Goal: Task Accomplishment & Management: Complete application form

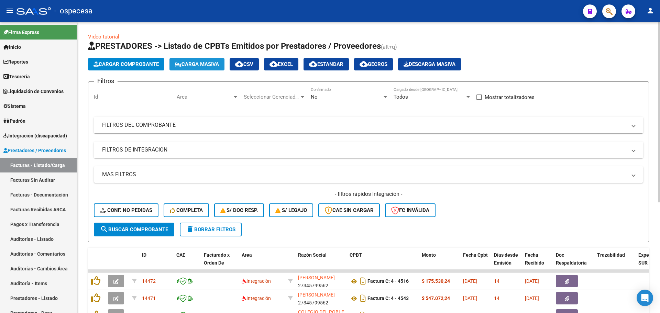
click at [198, 62] on span "Carga Masiva" at bounding box center [197, 64] width 44 height 6
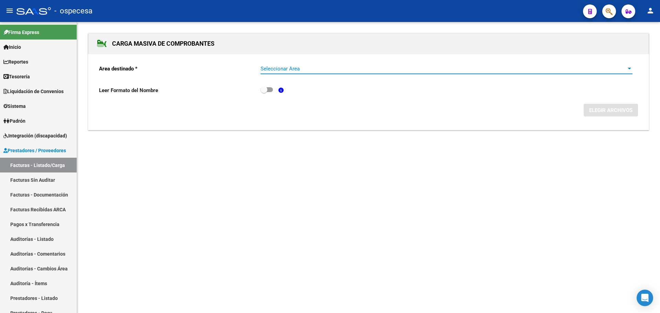
click at [303, 67] on span "Seleccionar Area" at bounding box center [443, 69] width 366 height 6
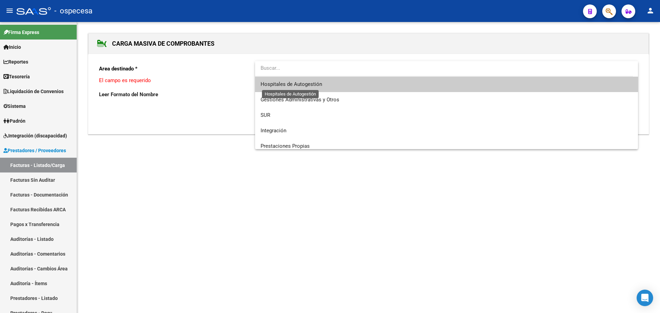
click at [314, 87] on span "Hospitales de Autogestión" at bounding box center [291, 84] width 62 height 6
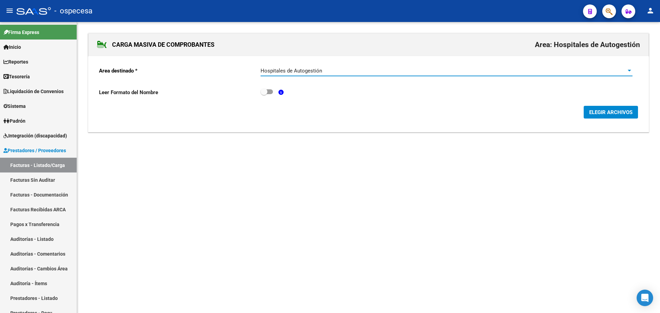
click at [611, 116] on button "ELEGIR ARCHIVOS" at bounding box center [611, 112] width 54 height 13
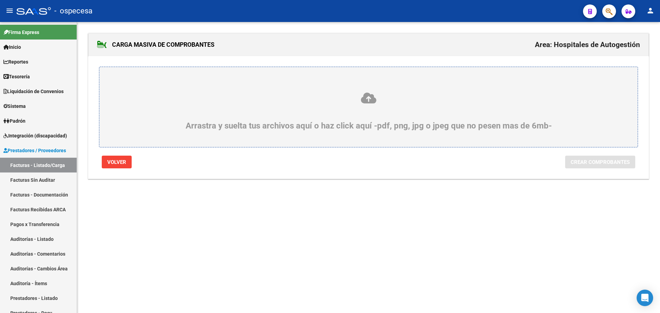
click at [215, 112] on div "Arrastra y suelta tus archivos aquí o haz click aquí -pdf, png, jpg o jpeg que …" at bounding box center [368, 111] width 505 height 39
click at [0, 0] on input "Arrastra y suelta tus archivos aquí o haz click aquí -pdf, png, jpg o jpeg que …" at bounding box center [0, 0] width 0 height 0
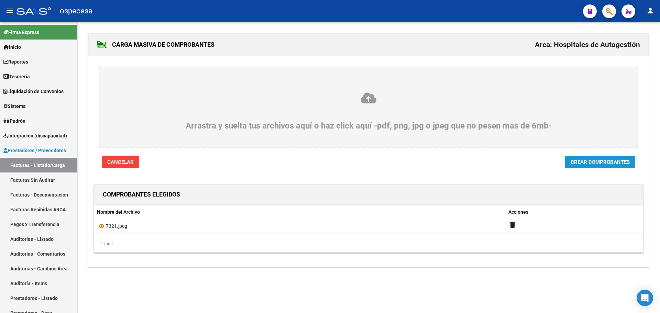
click at [596, 159] on span "Crear Comprobantes" at bounding box center [599, 162] width 59 height 6
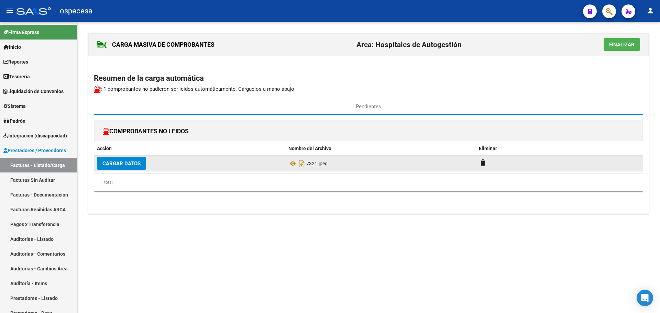
click at [128, 165] on span "Cargar Datos" at bounding box center [121, 163] width 38 height 6
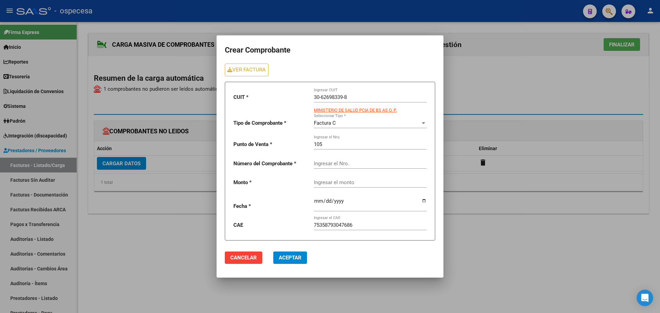
click at [355, 165] on input "Ingresar el Nro." at bounding box center [370, 163] width 113 height 6
type input "7321"
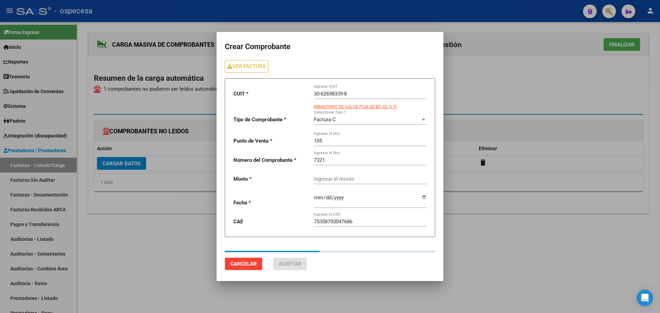
click at [362, 188] on div "Ingresar el monto" at bounding box center [370, 179] width 113 height 21
type input "11828"
type input "[DATE]"
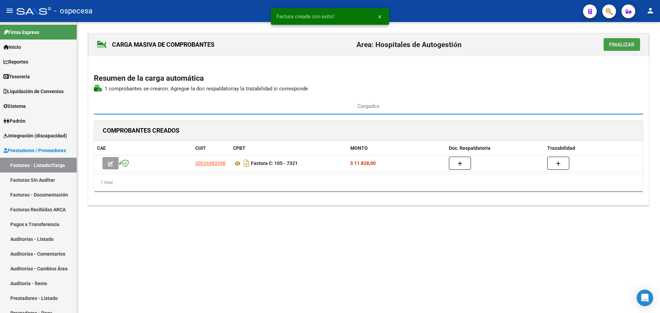
click at [615, 47] on span "Finalizar" at bounding box center [621, 45] width 25 height 6
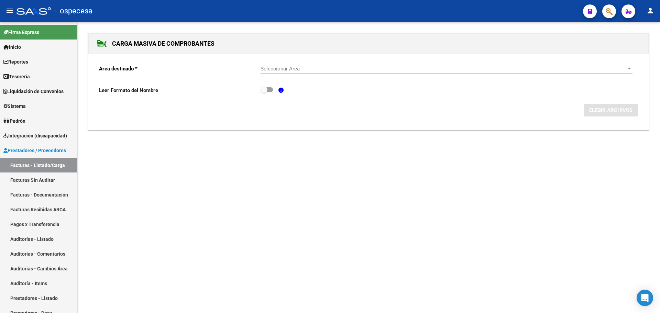
click at [474, 89] on div "Leer Formato del Nombre" at bounding box center [368, 92] width 539 height 13
click at [335, 65] on div "Seleccionar Area Seleccionar Area" at bounding box center [446, 66] width 372 height 15
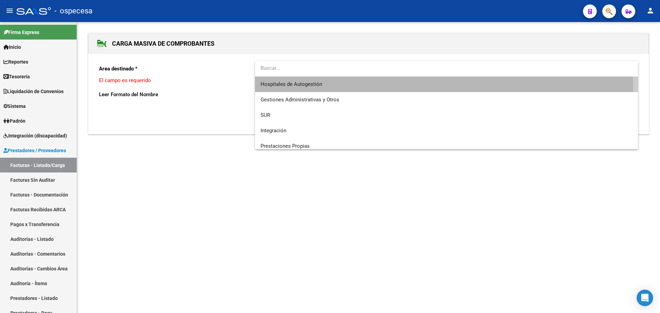
click at [329, 86] on span "Hospitales de Autogestión" at bounding box center [446, 84] width 372 height 15
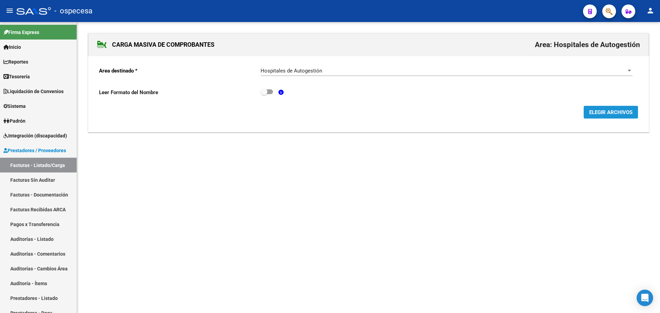
click at [587, 113] on button "ELEGIR ARCHIVOS" at bounding box center [611, 112] width 54 height 13
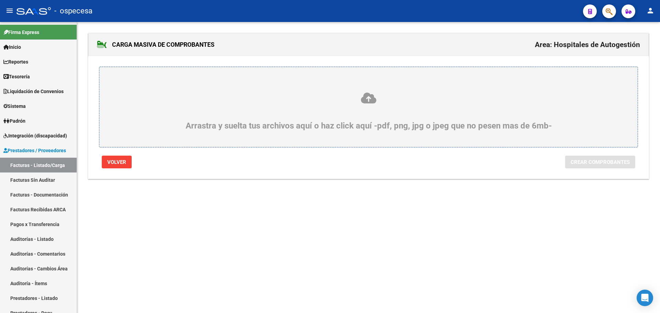
click at [388, 103] on icon at bounding box center [368, 98] width 505 height 13
click at [0, 0] on input "Arrastra y suelta tus archivos aquí o haz click aquí -pdf, png, jpg o jpeg que …" at bounding box center [0, 0] width 0 height 0
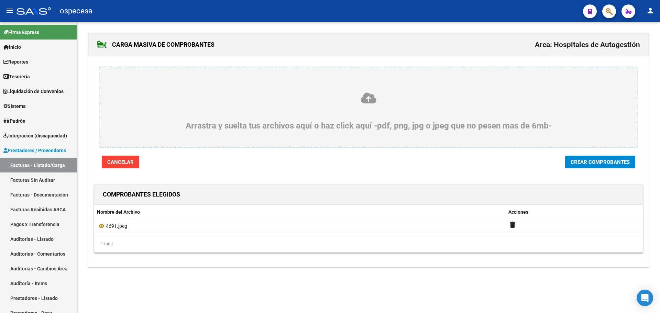
click at [581, 165] on span "Crear Comprobantes" at bounding box center [599, 162] width 59 height 6
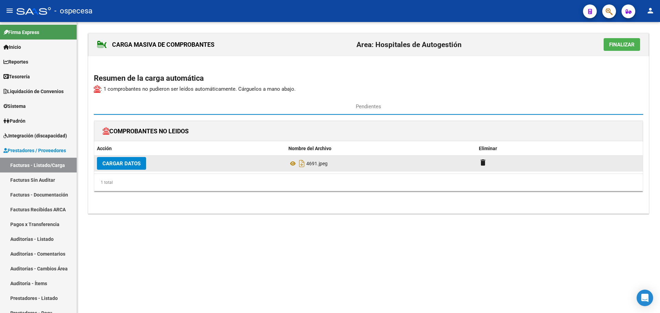
click at [130, 167] on button "Cargar Datos" at bounding box center [121, 163] width 49 height 13
click at [134, 164] on span "Cargar Datos" at bounding box center [121, 163] width 38 height 6
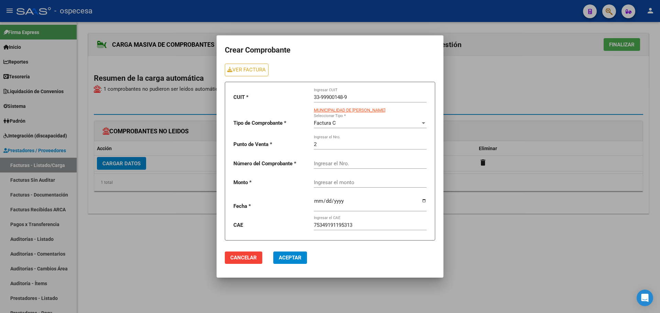
click at [331, 162] on input "Ingresar el Nro." at bounding box center [370, 163] width 113 height 6
type input "4691"
click at [307, 179] on p "Monto *" at bounding box center [270, 183] width 75 height 8
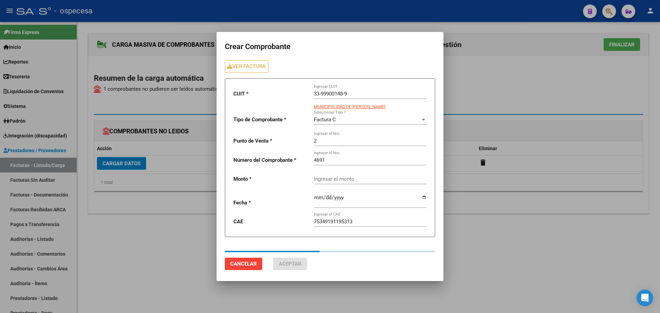
type input "11196"
type input "[DATE]"
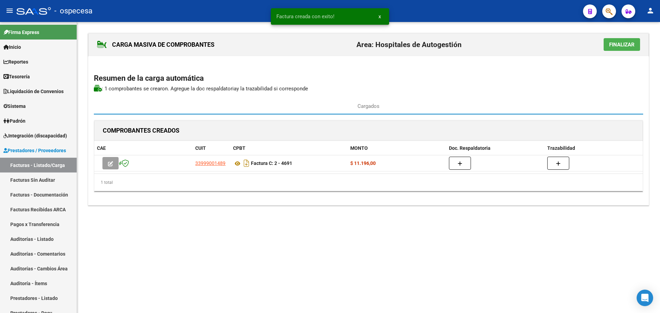
click at [617, 42] on span "Finalizar" at bounding box center [621, 45] width 25 height 6
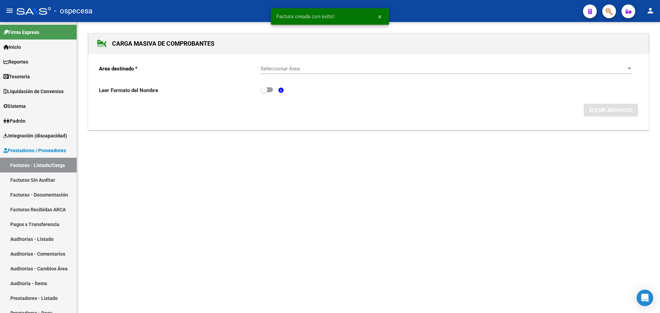
click at [274, 71] on span "Seleccionar Area" at bounding box center [443, 69] width 366 height 6
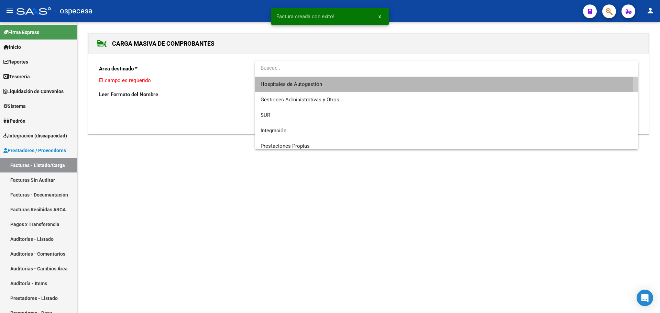
click at [296, 87] on span "Hospitales de Autogestión" at bounding box center [446, 84] width 372 height 15
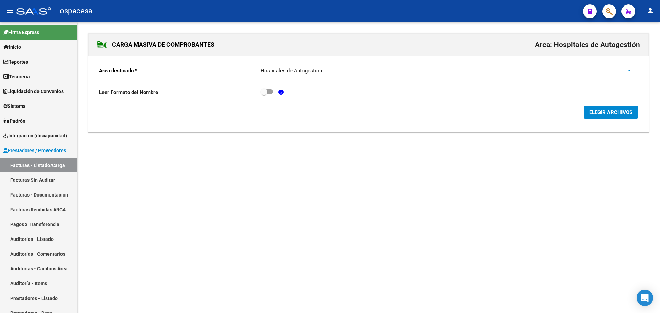
click at [593, 114] on span "ELEGIR ARCHIVOS" at bounding box center [610, 112] width 43 height 6
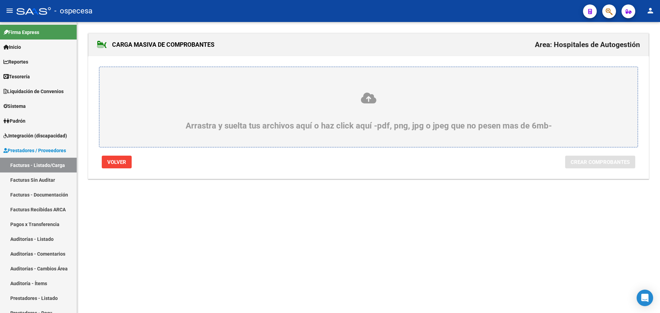
click at [368, 96] on icon at bounding box center [368, 98] width 505 height 13
click at [0, 0] on input "Arrastra y suelta tus archivos aquí o haz click aquí -pdf, png, jpg o jpeg que …" at bounding box center [0, 0] width 0 height 0
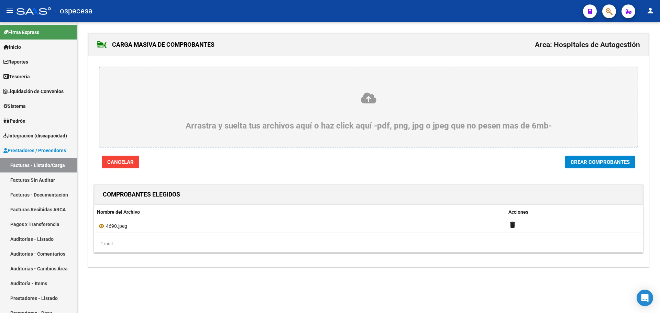
click at [577, 162] on span "Crear Comprobantes" at bounding box center [599, 162] width 59 height 6
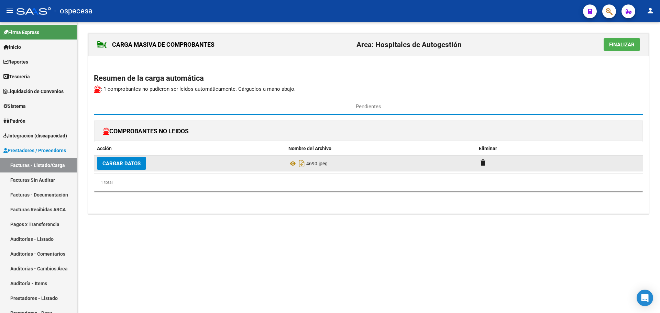
click at [133, 162] on span "Cargar Datos" at bounding box center [121, 163] width 38 height 6
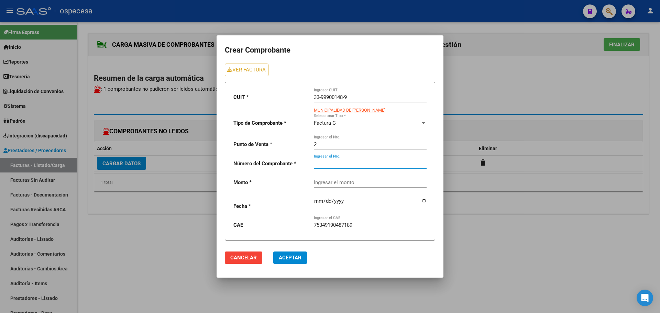
click at [349, 165] on input "Ingresar el Nro." at bounding box center [370, 163] width 113 height 6
type input "4690"
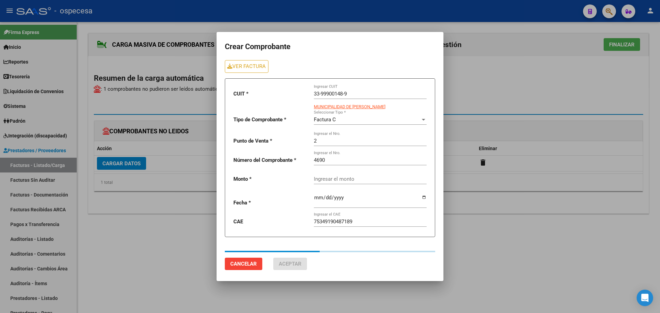
click at [345, 187] on div "Ingresar el monto" at bounding box center [370, 179] width 113 height 21
type input "69971"
type input "[DATE]"
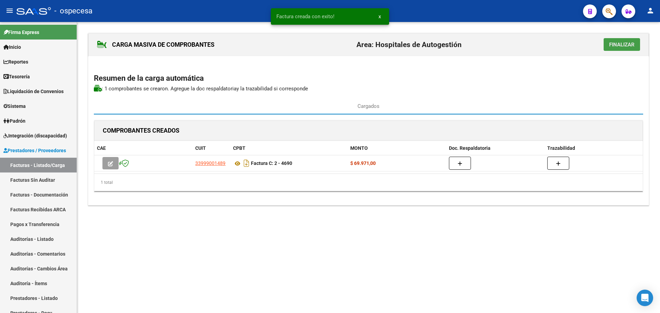
click at [617, 47] on span "Finalizar" at bounding box center [621, 45] width 25 height 6
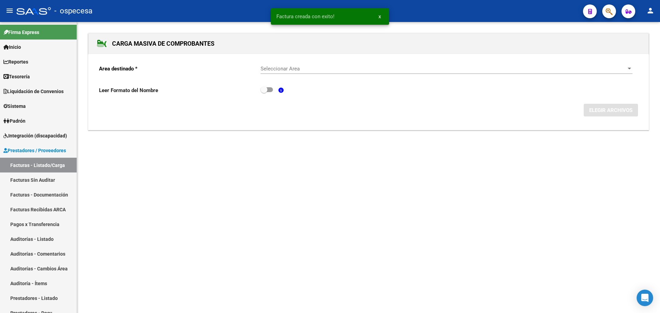
click at [314, 62] on div "Seleccionar Area Seleccionar Area" at bounding box center [446, 66] width 372 height 15
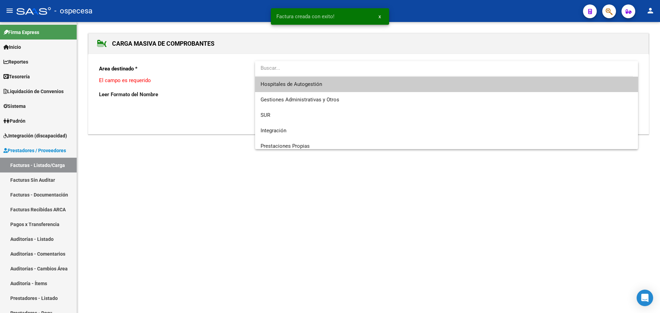
click at [320, 80] on span "Hospitales de Autogestión" at bounding box center [446, 84] width 372 height 15
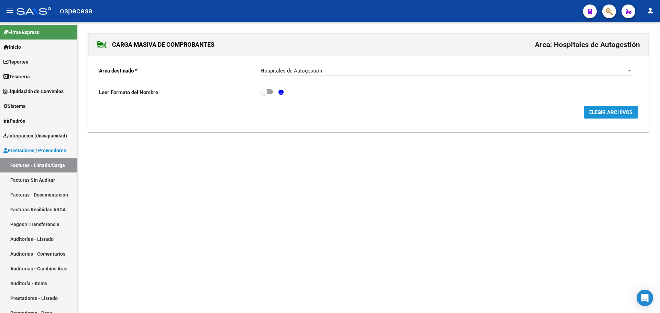
click at [624, 118] on button "ELEGIR ARCHIVOS" at bounding box center [611, 112] width 54 height 13
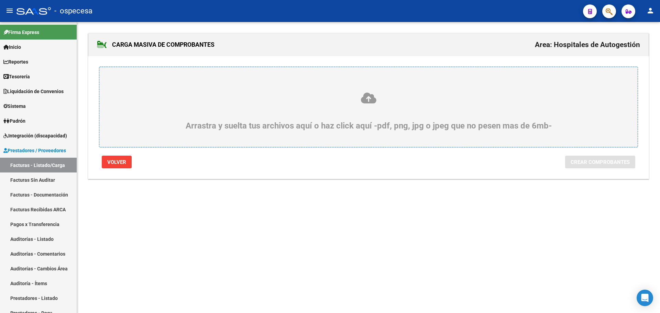
click at [412, 97] on icon at bounding box center [368, 98] width 505 height 13
click at [0, 0] on input "Arrastra y suelta tus archivos aquí o haz click aquí -pdf, png, jpg o jpeg que …" at bounding box center [0, 0] width 0 height 0
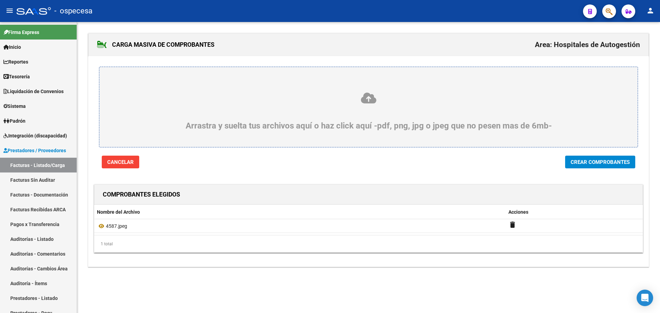
click at [570, 164] on span "Crear Comprobantes" at bounding box center [599, 162] width 59 height 6
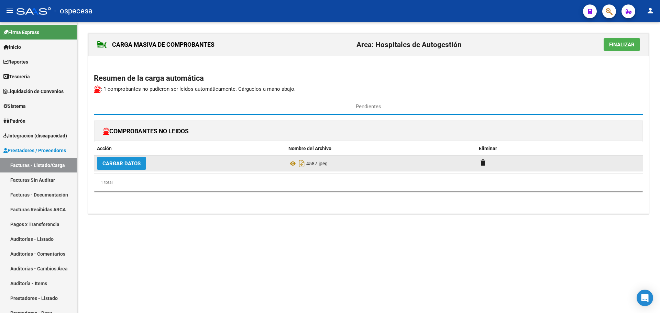
click at [135, 167] on button "Cargar Datos" at bounding box center [121, 163] width 49 height 13
click at [127, 164] on span "Cargar Datos" at bounding box center [121, 163] width 38 height 6
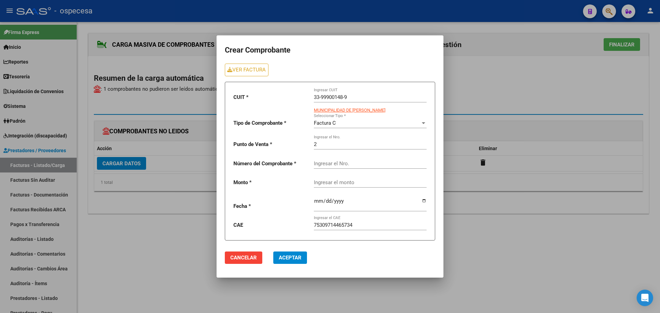
click at [334, 165] on input "Ingresar el Nro." at bounding box center [370, 163] width 113 height 6
type input "4587"
click at [364, 195] on div at bounding box center [370, 201] width 113 height 19
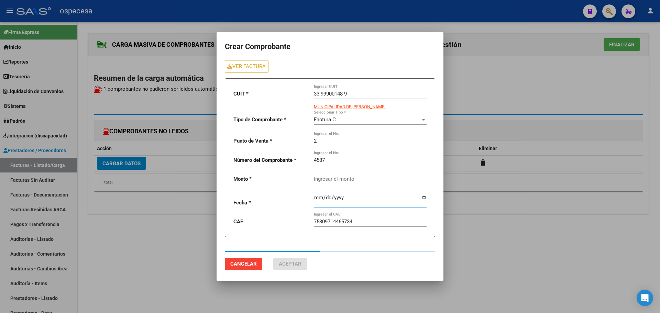
type input "48109"
type input "[DATE]"
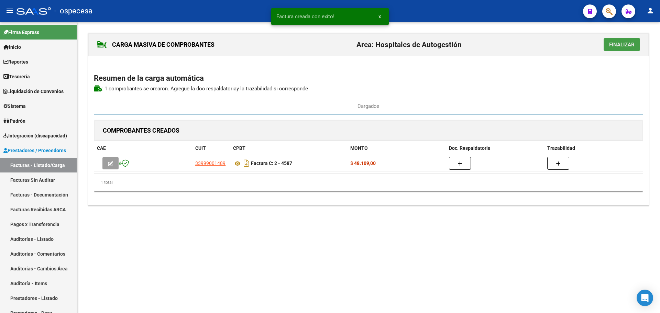
click at [611, 49] on button "Finalizar" at bounding box center [621, 44] width 36 height 13
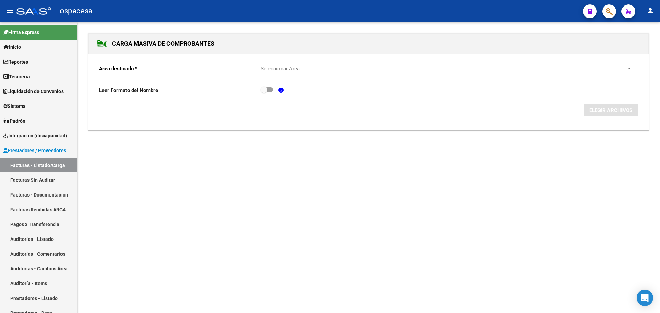
click at [292, 65] on div "Seleccionar Area Seleccionar Area" at bounding box center [446, 66] width 372 height 15
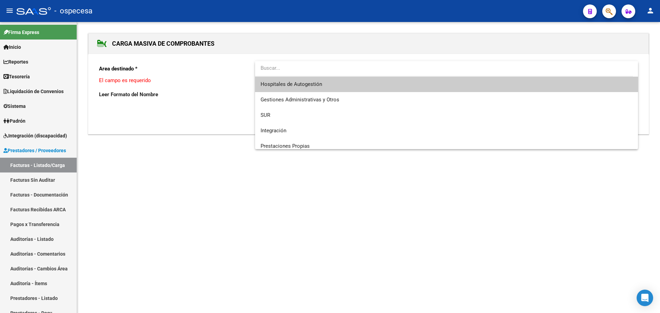
click at [321, 88] on span "Hospitales de Autogestión" at bounding box center [446, 84] width 372 height 15
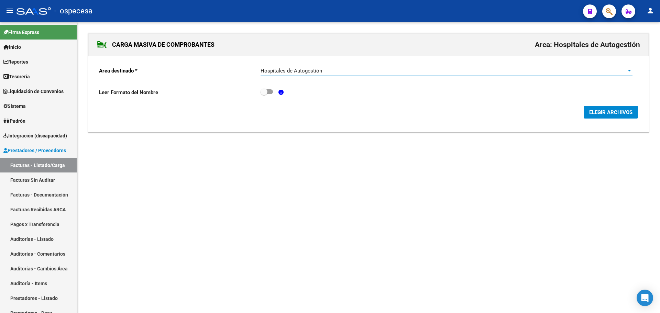
click at [628, 112] on span "ELEGIR ARCHIVOS" at bounding box center [610, 112] width 43 height 6
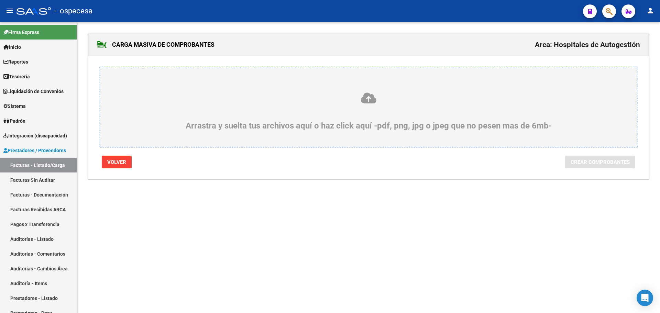
click at [467, 96] on icon at bounding box center [368, 98] width 505 height 13
click at [0, 0] on input "Arrastra y suelta tus archivos aquí o haz click aquí -pdf, png, jpg o jpeg que …" at bounding box center [0, 0] width 0 height 0
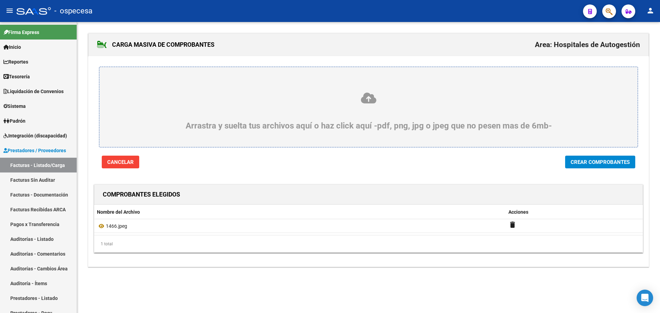
click at [630, 165] on button "Crear Comprobantes" at bounding box center [600, 162] width 70 height 13
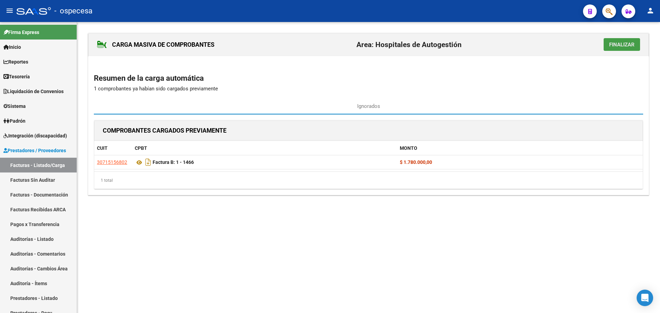
click at [614, 41] on button "Finalizar" at bounding box center [621, 44] width 36 height 13
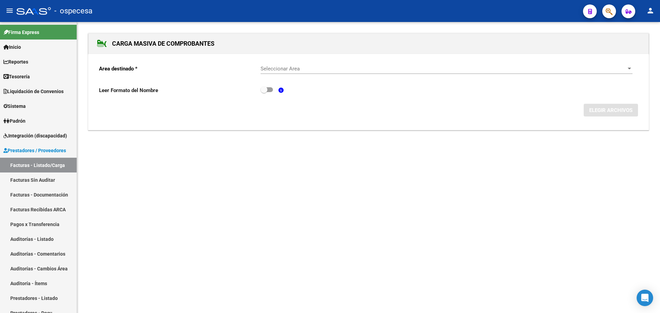
click at [402, 66] on span "Seleccionar Area" at bounding box center [443, 69] width 366 height 6
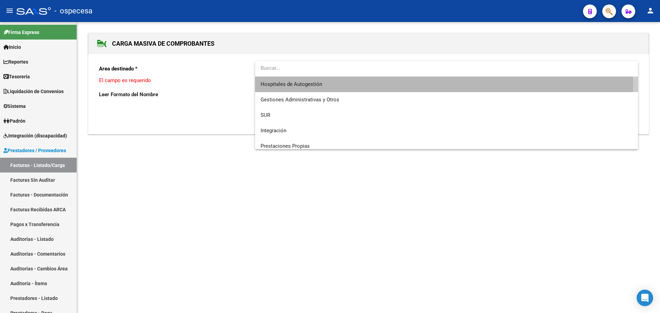
click at [401, 85] on span "Hospitales de Autogestión" at bounding box center [446, 84] width 372 height 15
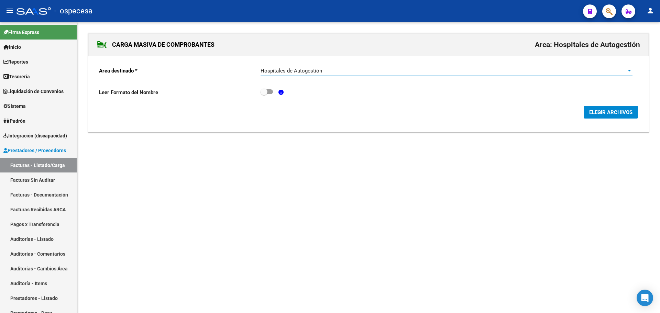
click at [595, 114] on span "ELEGIR ARCHIVOS" at bounding box center [610, 112] width 43 height 6
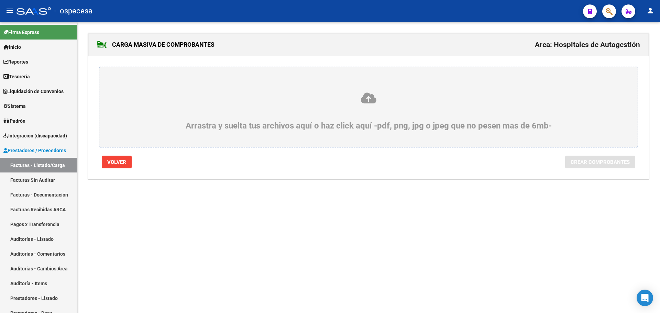
click at [333, 117] on div "Arrastra y suelta tus archivos aquí o haz click aquí -pdf, png, jpg o jpeg que …" at bounding box center [368, 111] width 505 height 39
click at [0, 0] on input "Arrastra y suelta tus archivos aquí o haz click aquí -pdf, png, jpg o jpeg que …" at bounding box center [0, 0] width 0 height 0
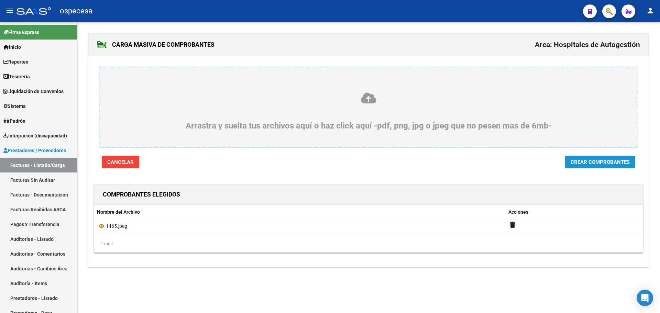
click at [607, 165] on span "Crear Comprobantes" at bounding box center [599, 162] width 59 height 6
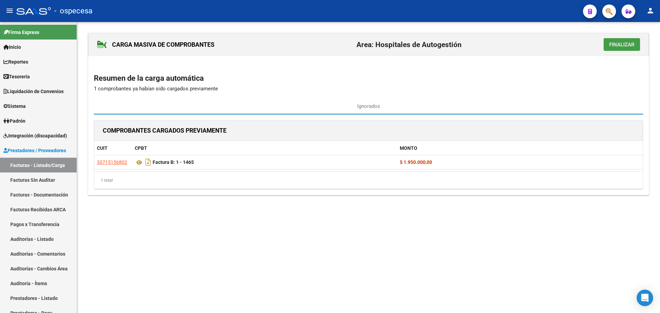
click at [613, 46] on span "Finalizar" at bounding box center [621, 45] width 25 height 6
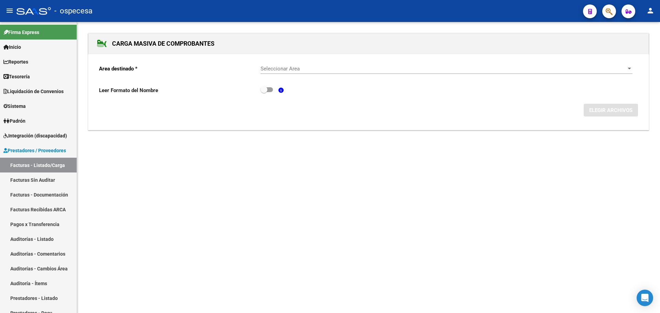
click at [308, 73] on div "Seleccionar Area Seleccionar Area" at bounding box center [446, 66] width 372 height 15
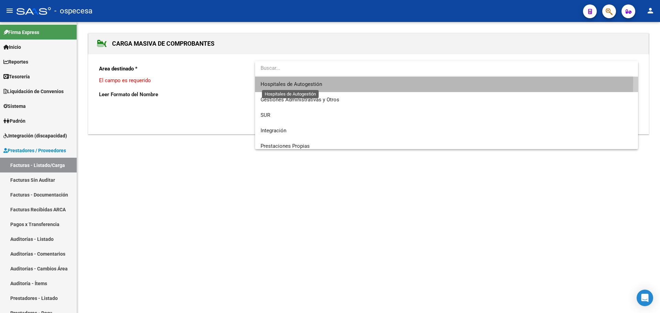
click at [309, 81] on span "Hospitales de Autogestión" at bounding box center [291, 84] width 62 height 6
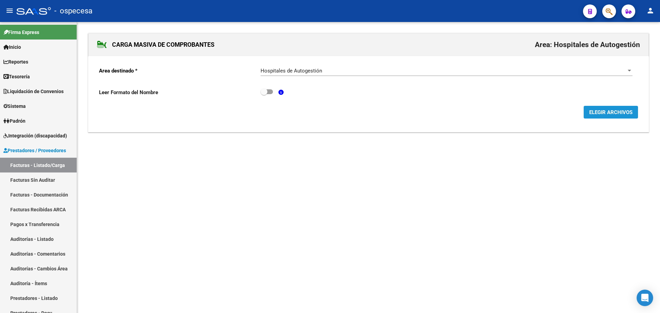
click at [595, 114] on span "ELEGIR ARCHIVOS" at bounding box center [610, 112] width 43 height 6
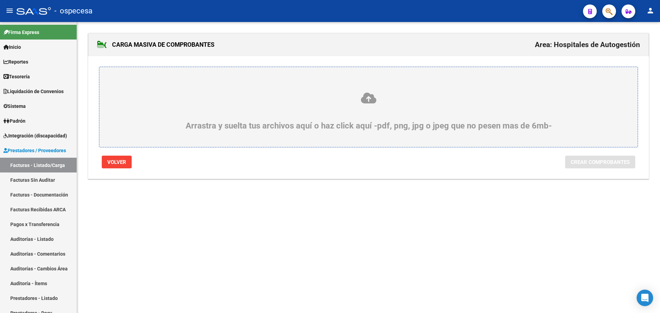
click at [456, 111] on div "Arrastra y suelta tus archivos aquí o haz click aquí -pdf, png, jpg o jpeg que …" at bounding box center [368, 111] width 505 height 39
click at [0, 0] on input "Arrastra y suelta tus archivos aquí o haz click aquí -pdf, png, jpg o jpeg que …" at bounding box center [0, 0] width 0 height 0
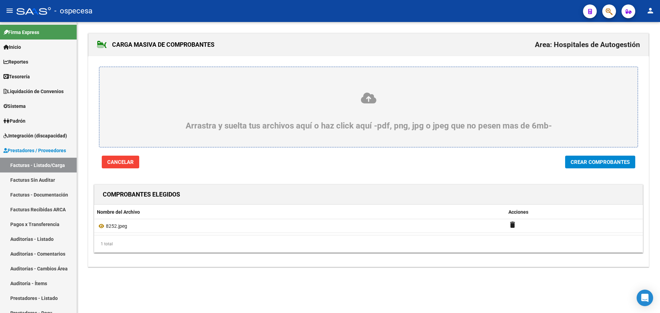
click at [597, 167] on button "Crear Comprobantes" at bounding box center [600, 162] width 70 height 13
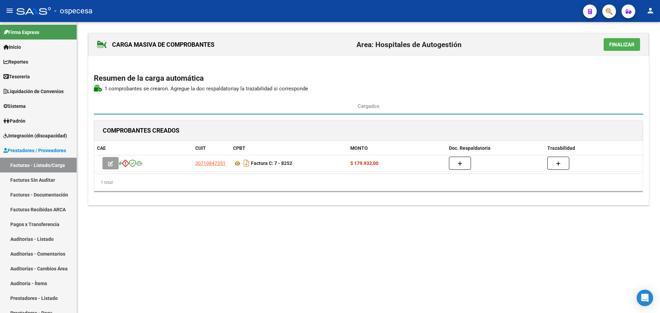
click at [607, 47] on button "Finalizar" at bounding box center [621, 44] width 36 height 13
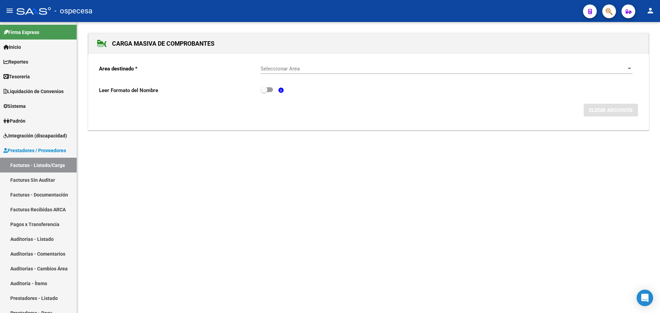
click at [320, 73] on div "Seleccionar Area Seleccionar Area" at bounding box center [446, 66] width 372 height 15
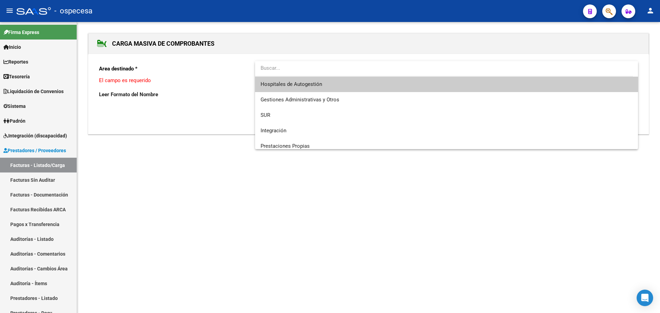
click at [327, 88] on span "Hospitales de Autogestión" at bounding box center [446, 84] width 372 height 15
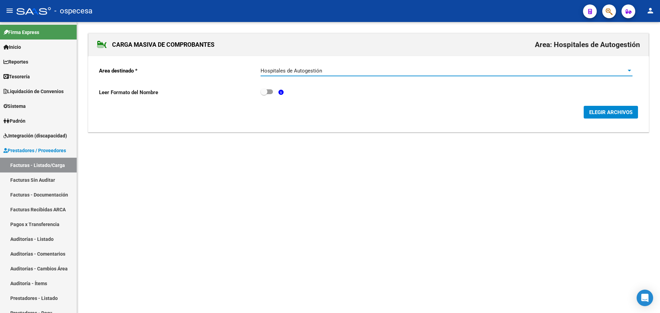
click at [609, 107] on button "ELEGIR ARCHIVOS" at bounding box center [611, 112] width 54 height 13
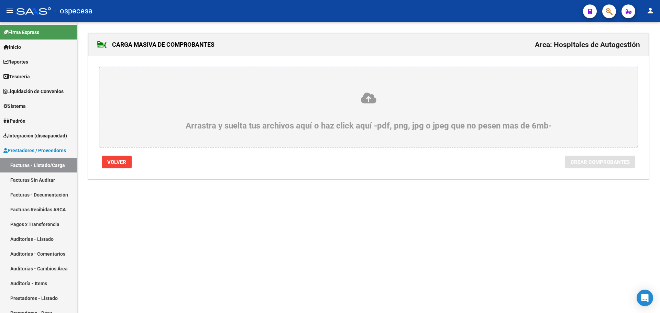
click at [305, 108] on div "Arrastra y suelta tus archivos aquí o haz click aquí -pdf, png, jpg o jpeg que …" at bounding box center [368, 111] width 505 height 39
click at [0, 0] on input "Arrastra y suelta tus archivos aquí o haz click aquí -pdf, png, jpg o jpeg que …" at bounding box center [0, 0] width 0 height 0
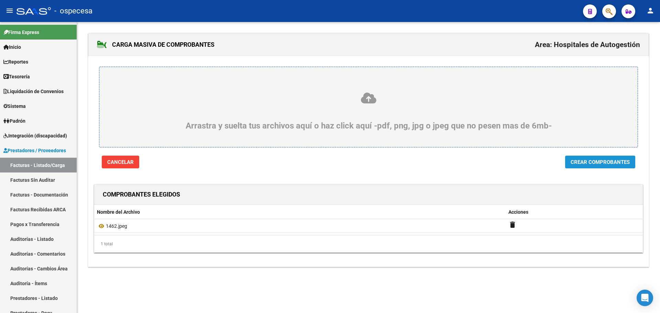
click at [597, 165] on span "Crear Comprobantes" at bounding box center [599, 162] width 59 height 6
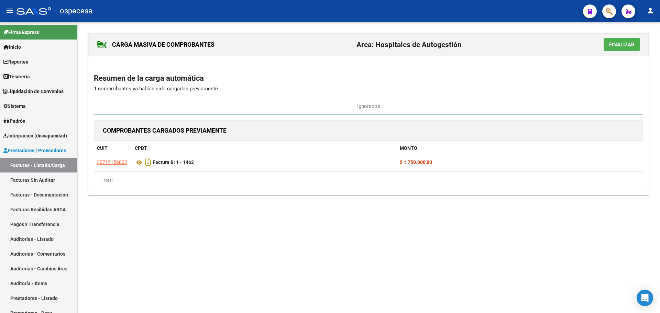
click at [607, 46] on button "Finalizar" at bounding box center [621, 44] width 36 height 13
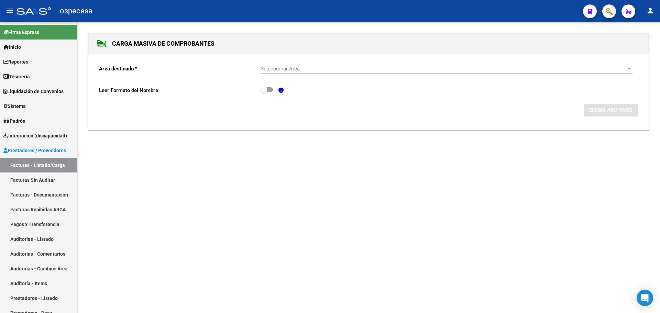
click at [357, 73] on div "Seleccionar Area Seleccionar Area" at bounding box center [446, 66] width 372 height 15
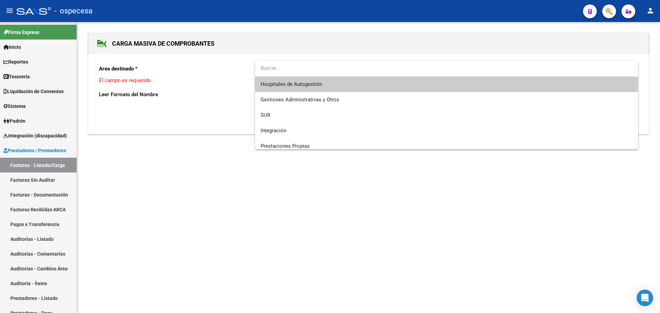
click at [347, 84] on span "Hospitales de Autogestión" at bounding box center [446, 84] width 372 height 15
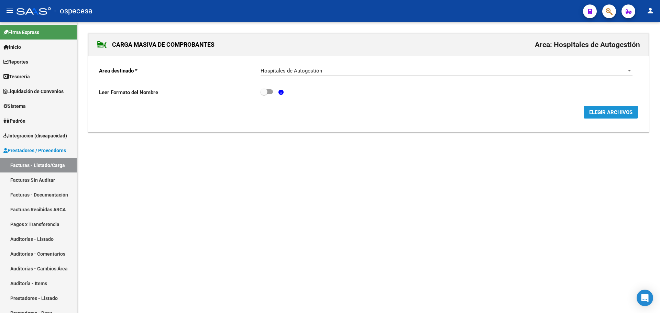
click at [606, 118] on button "ELEGIR ARCHIVOS" at bounding box center [611, 112] width 54 height 13
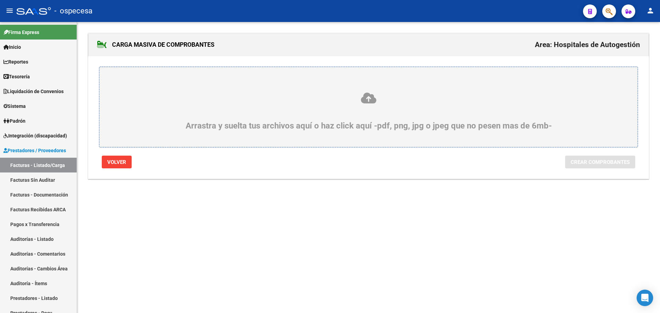
click at [314, 130] on div "Arrastra y suelta tus archivos aquí o haz click aquí -pdf, png, jpg o jpeg que …" at bounding box center [368, 111] width 505 height 39
click at [0, 0] on input "Arrastra y suelta tus archivos aquí o haz click aquí -pdf, png, jpg o jpeg que …" at bounding box center [0, 0] width 0 height 0
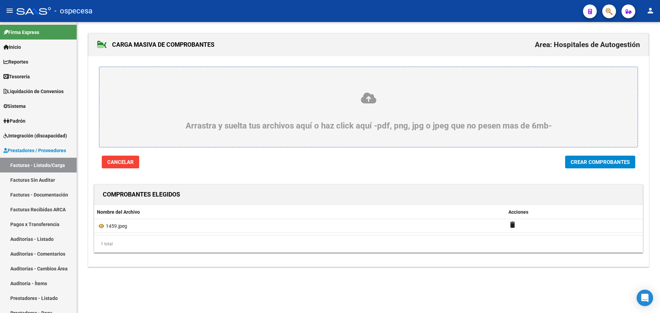
click at [613, 157] on button "Crear Comprobantes" at bounding box center [600, 162] width 70 height 13
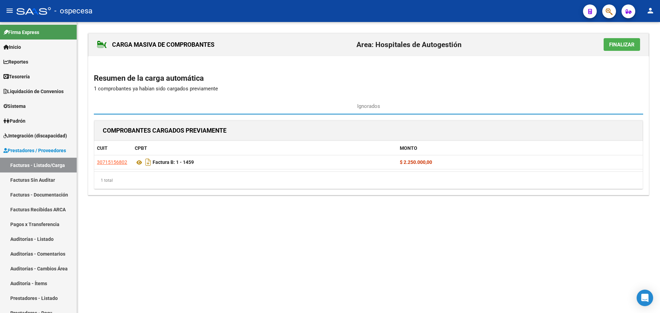
click at [615, 44] on span "Finalizar" at bounding box center [621, 45] width 25 height 6
